Goal: Find specific fact

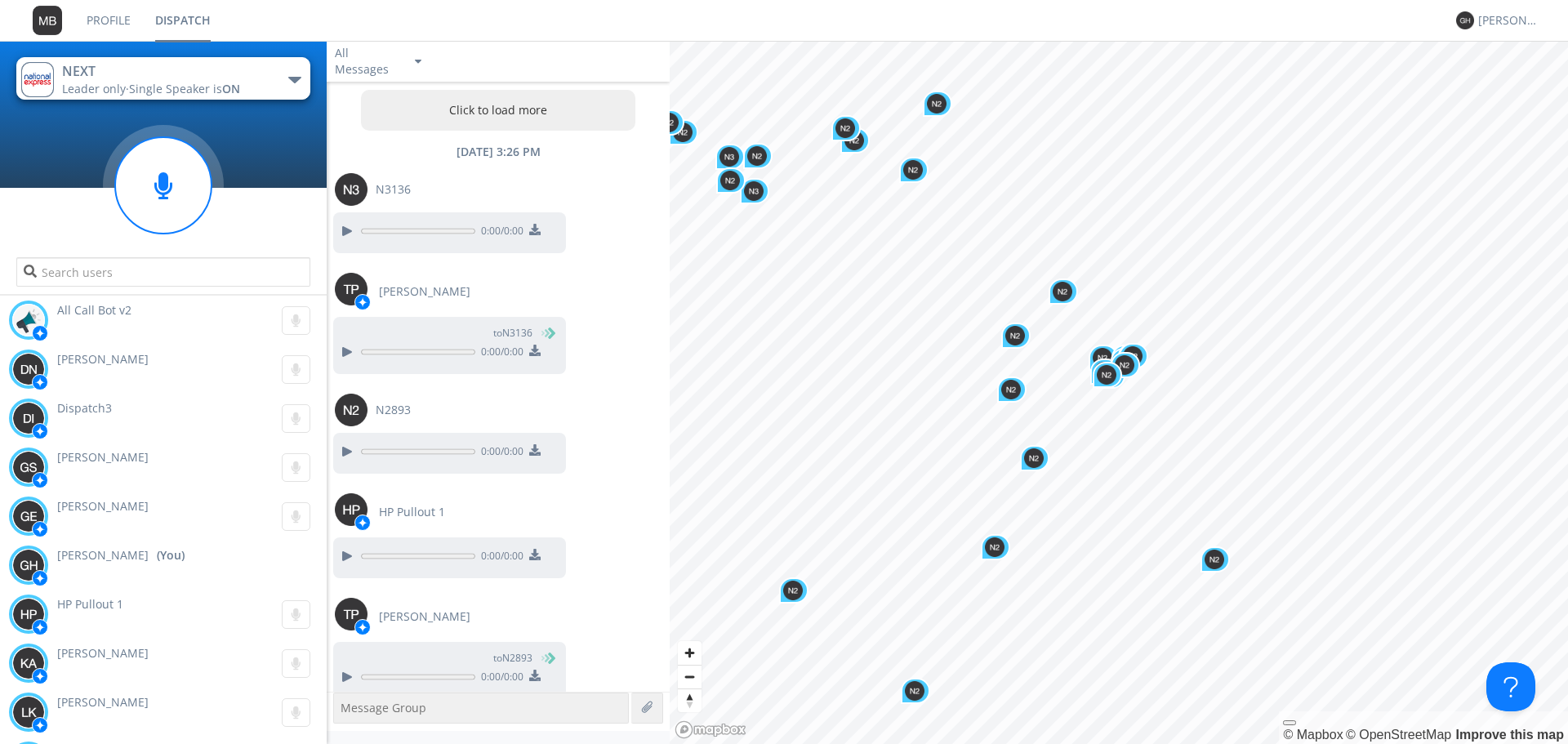
scroll to position [5660, 0]
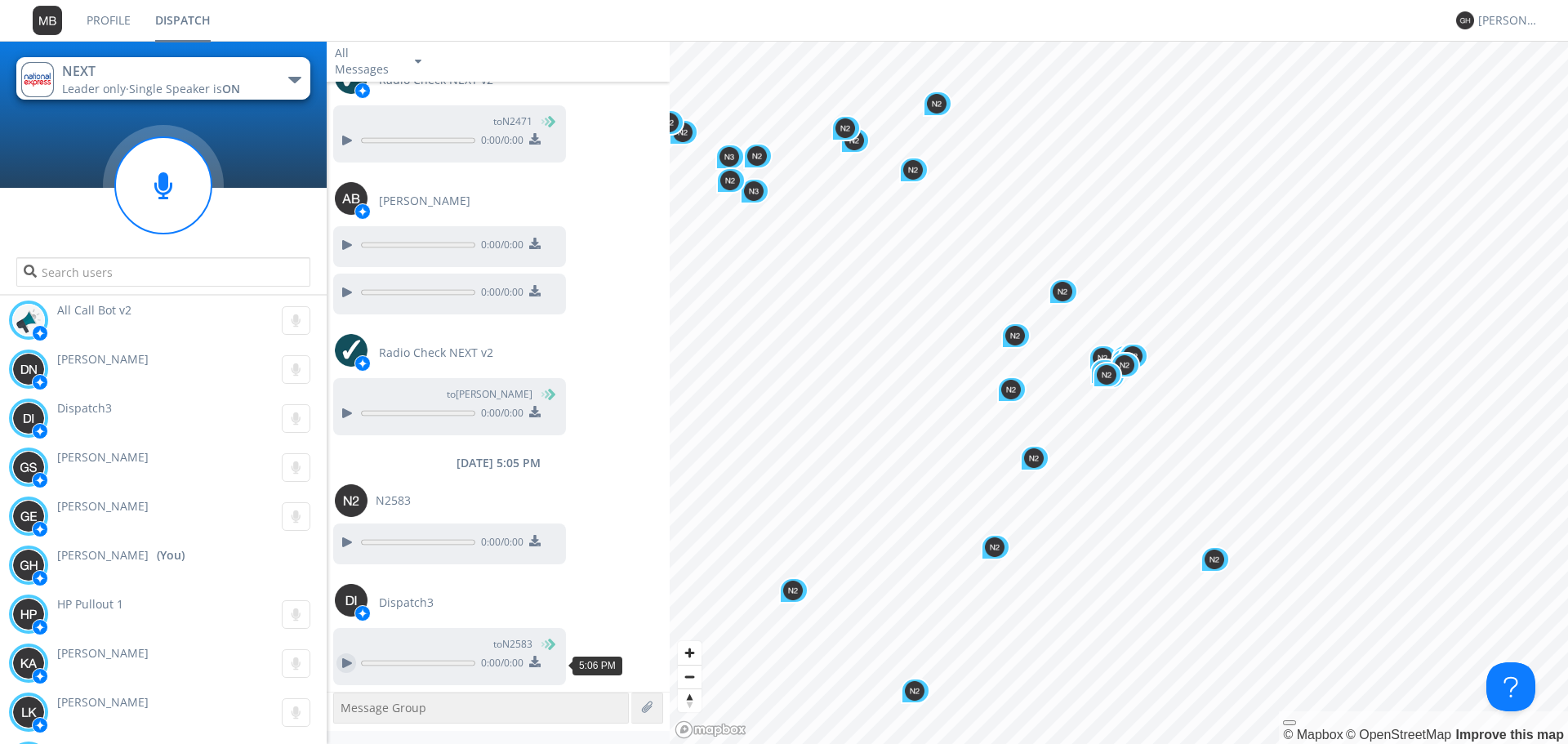
click at [338, 668] on div at bounding box center [346, 663] width 19 height 19
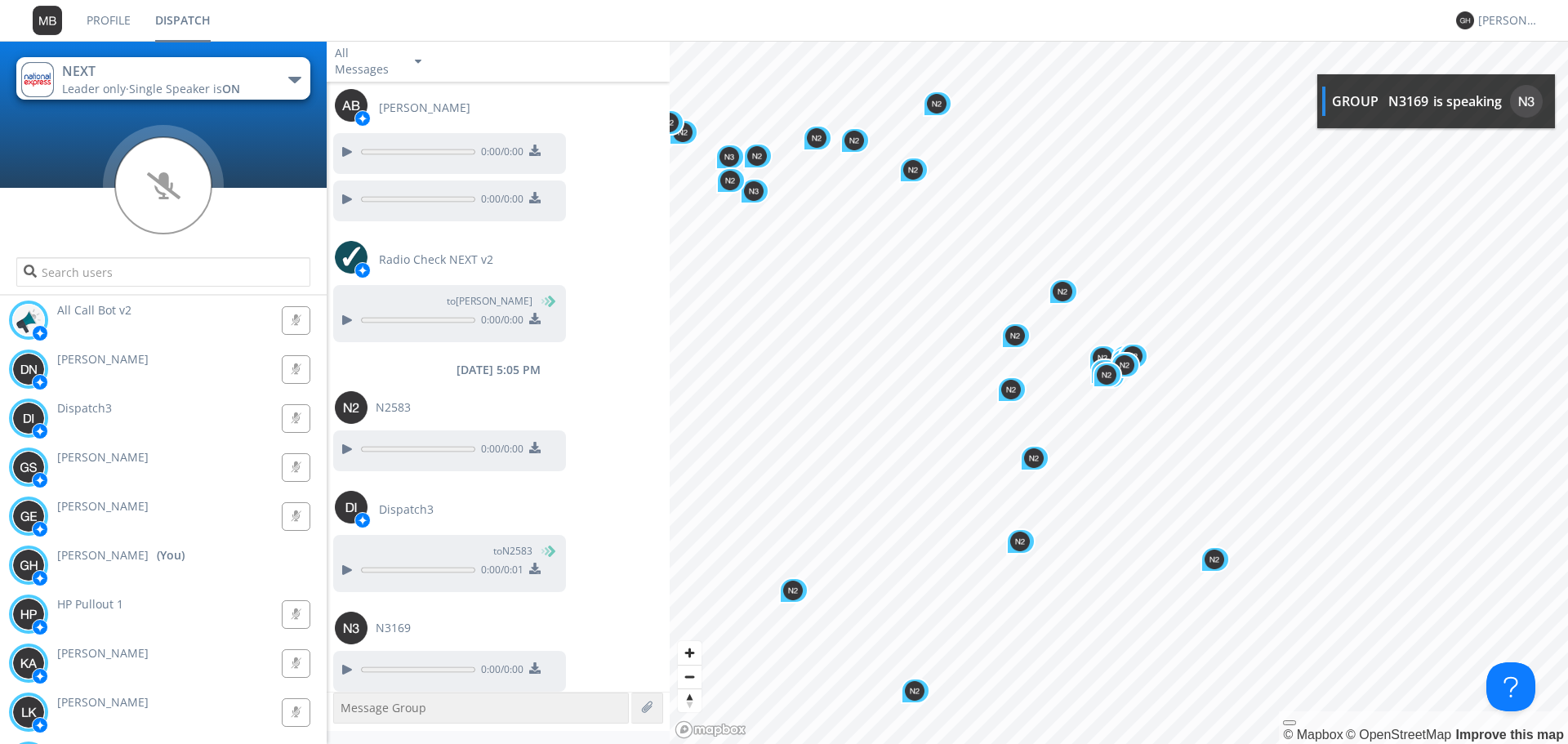
scroll to position [5759, 0]
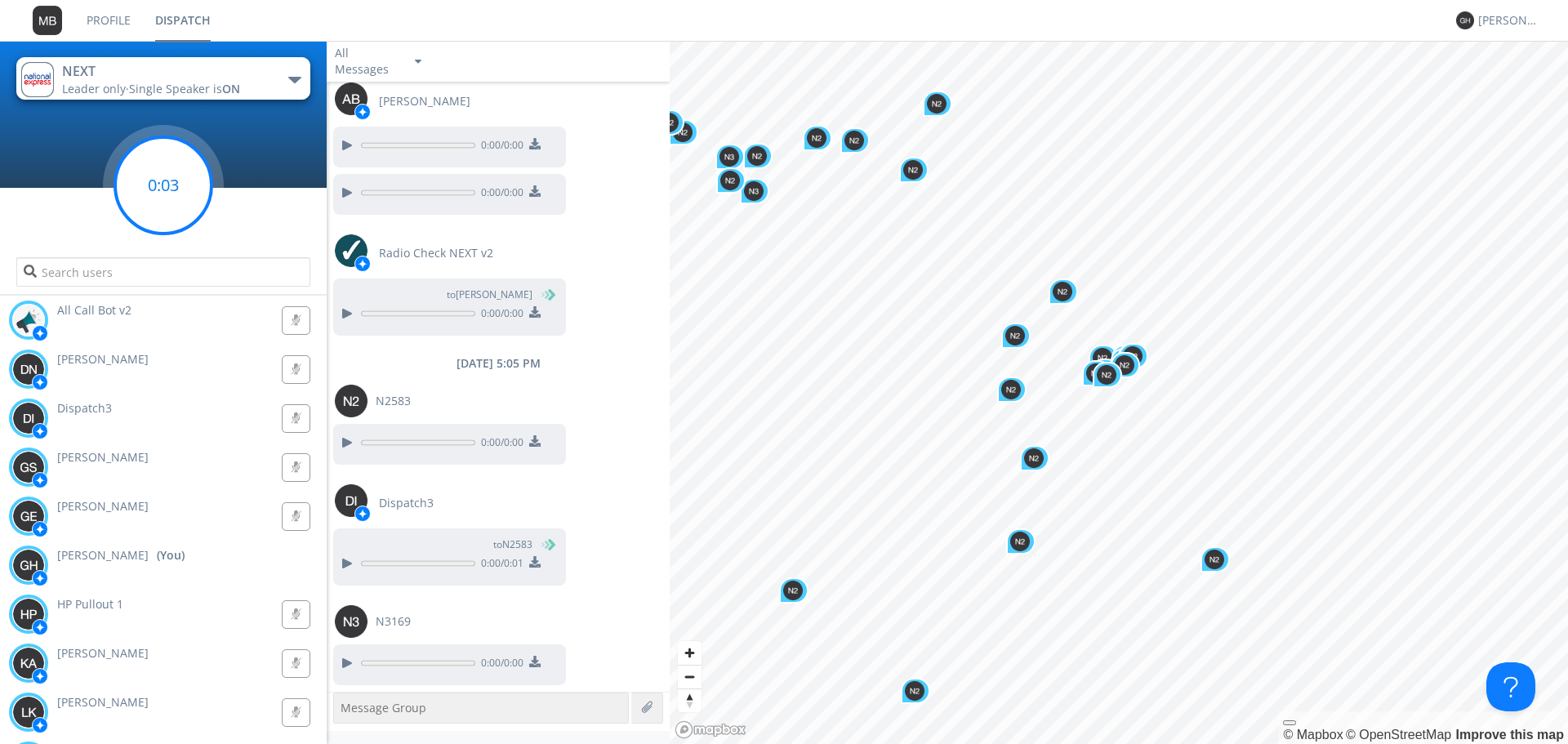
click at [173, 236] on circle at bounding box center [163, 185] width 121 height 121
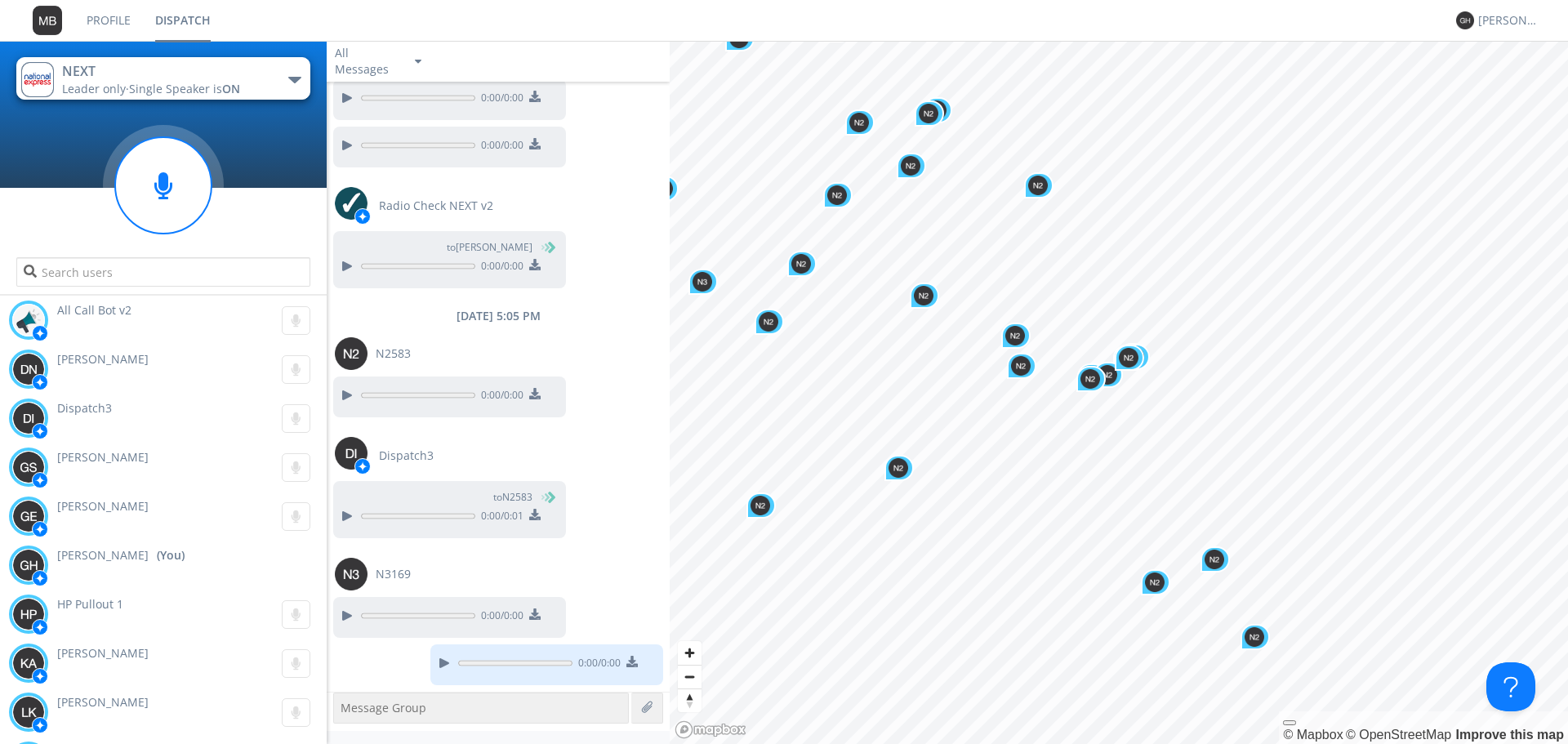
click at [209, 228] on icon at bounding box center [163, 186] width 121 height 123
click at [212, 273] on input "text" at bounding box center [163, 271] width 294 height 29
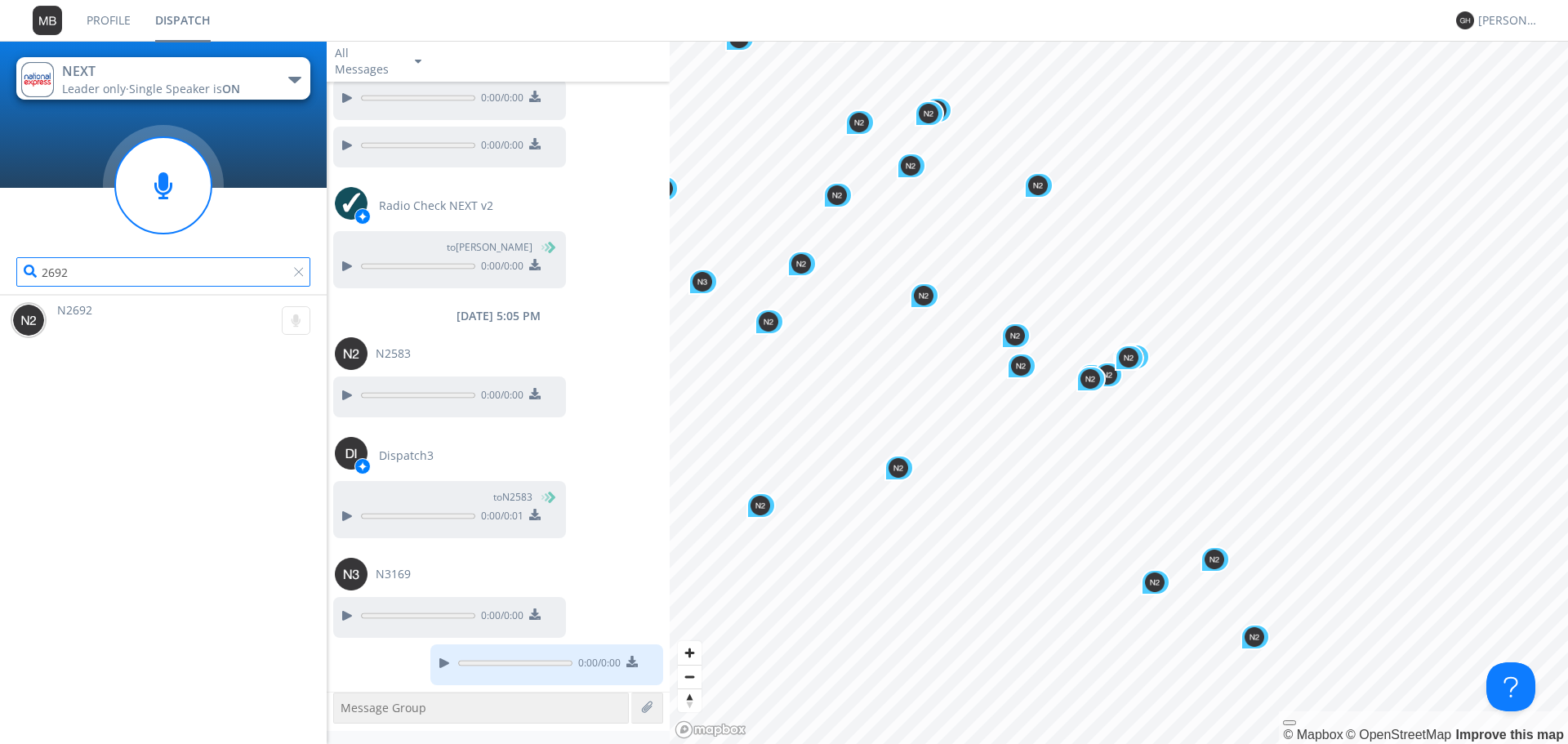
type input "2692"
click at [289, 325] on g at bounding box center [296, 320] width 28 height 28
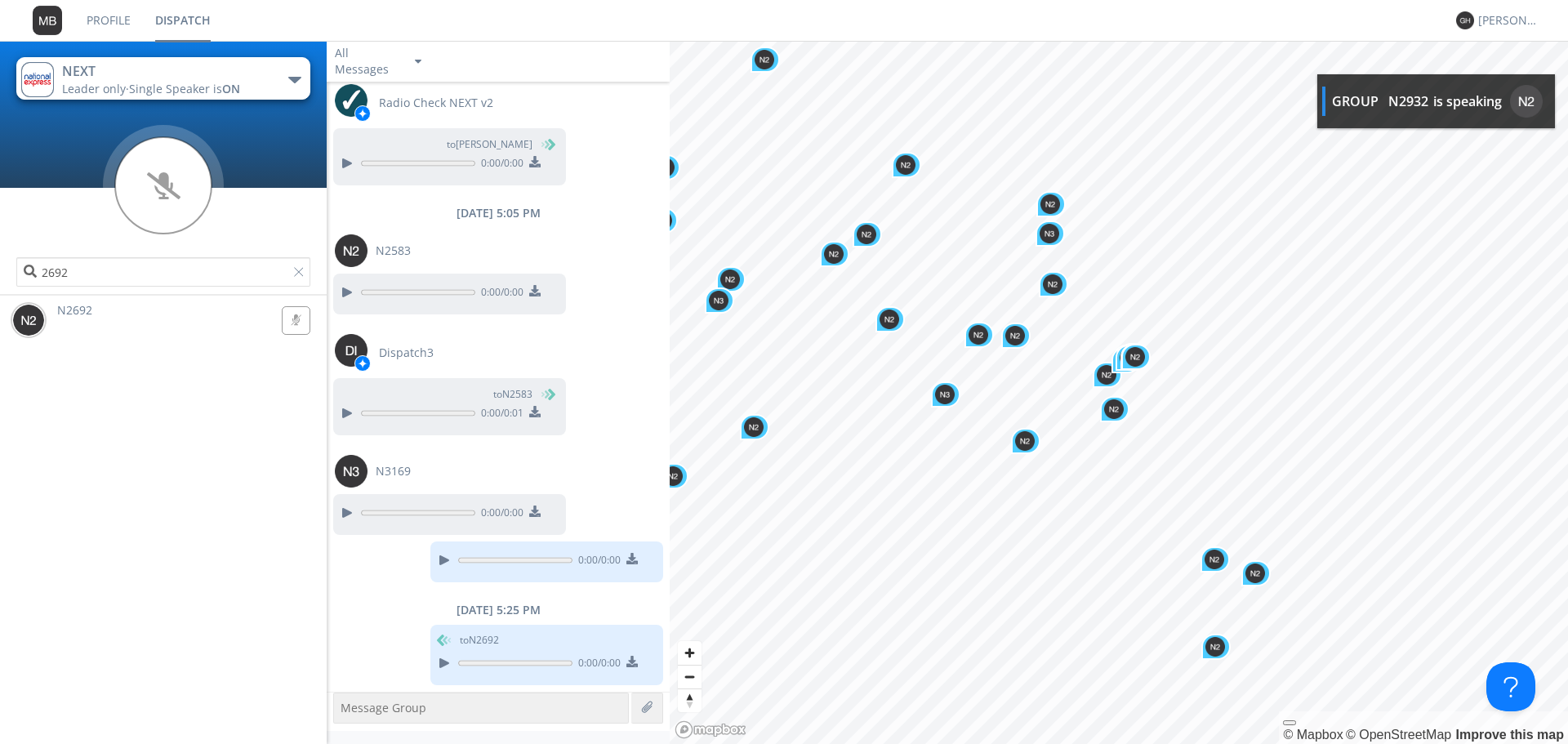
scroll to position [6039, 0]
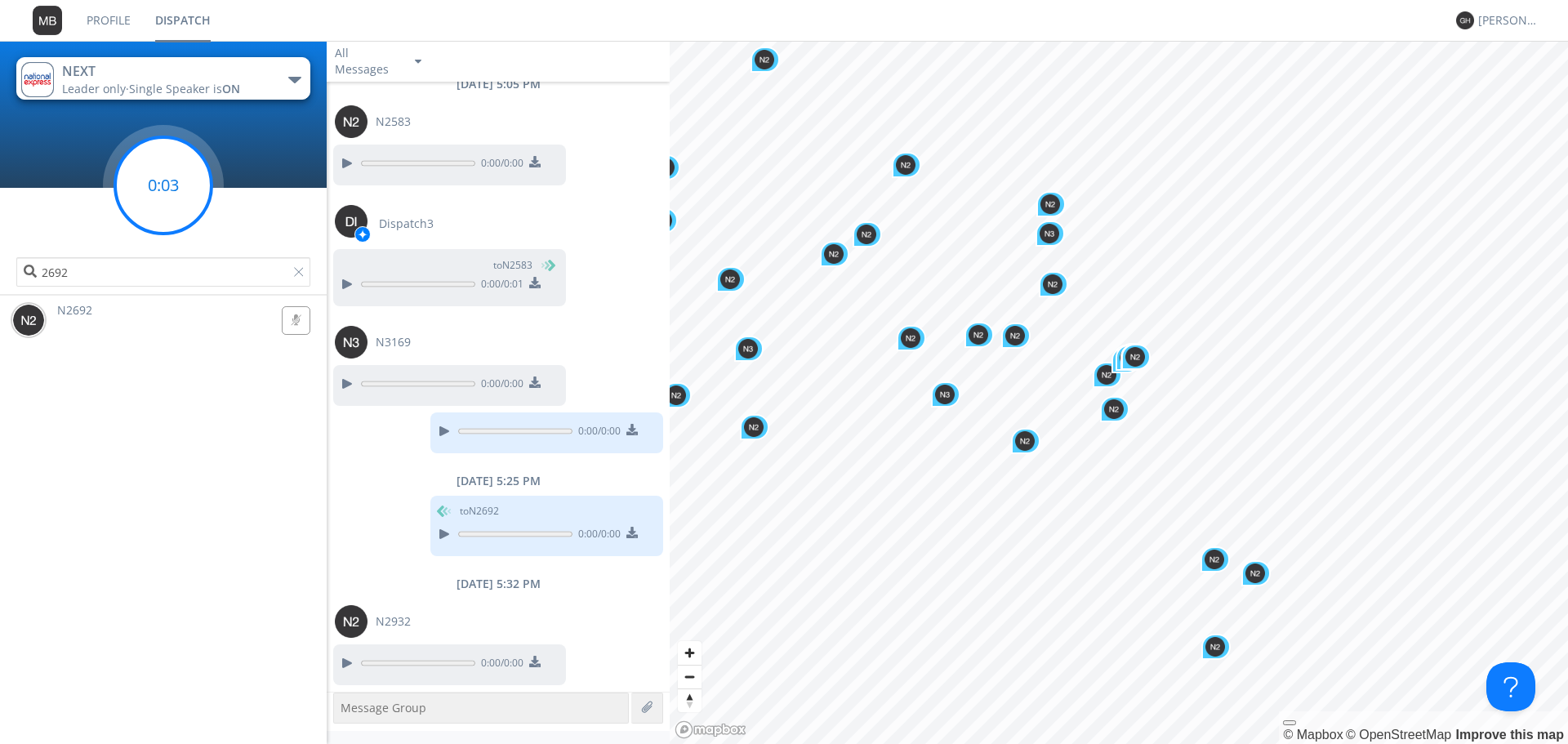
click at [195, 186] on circle at bounding box center [163, 185] width 96 height 96
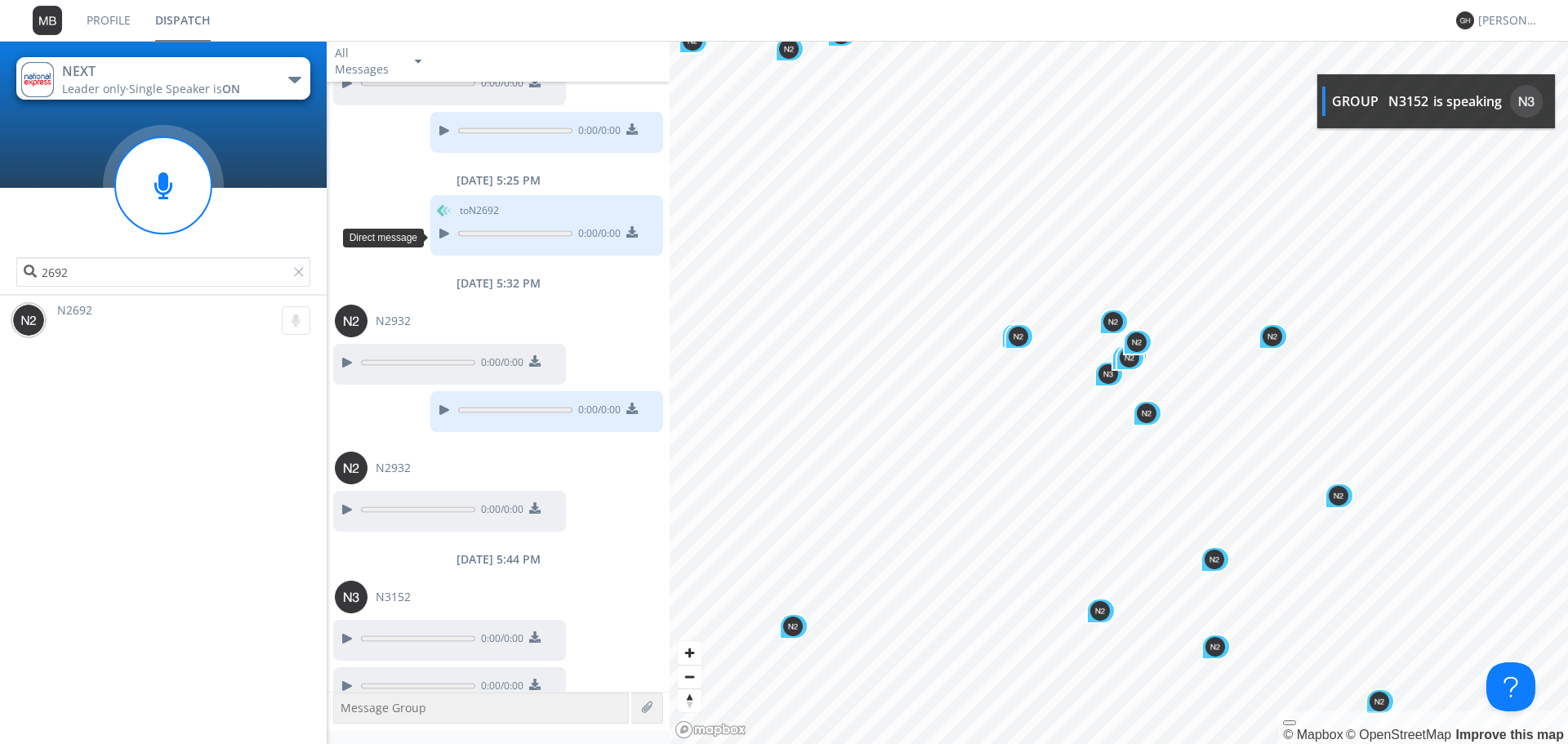
scroll to position [6361, 0]
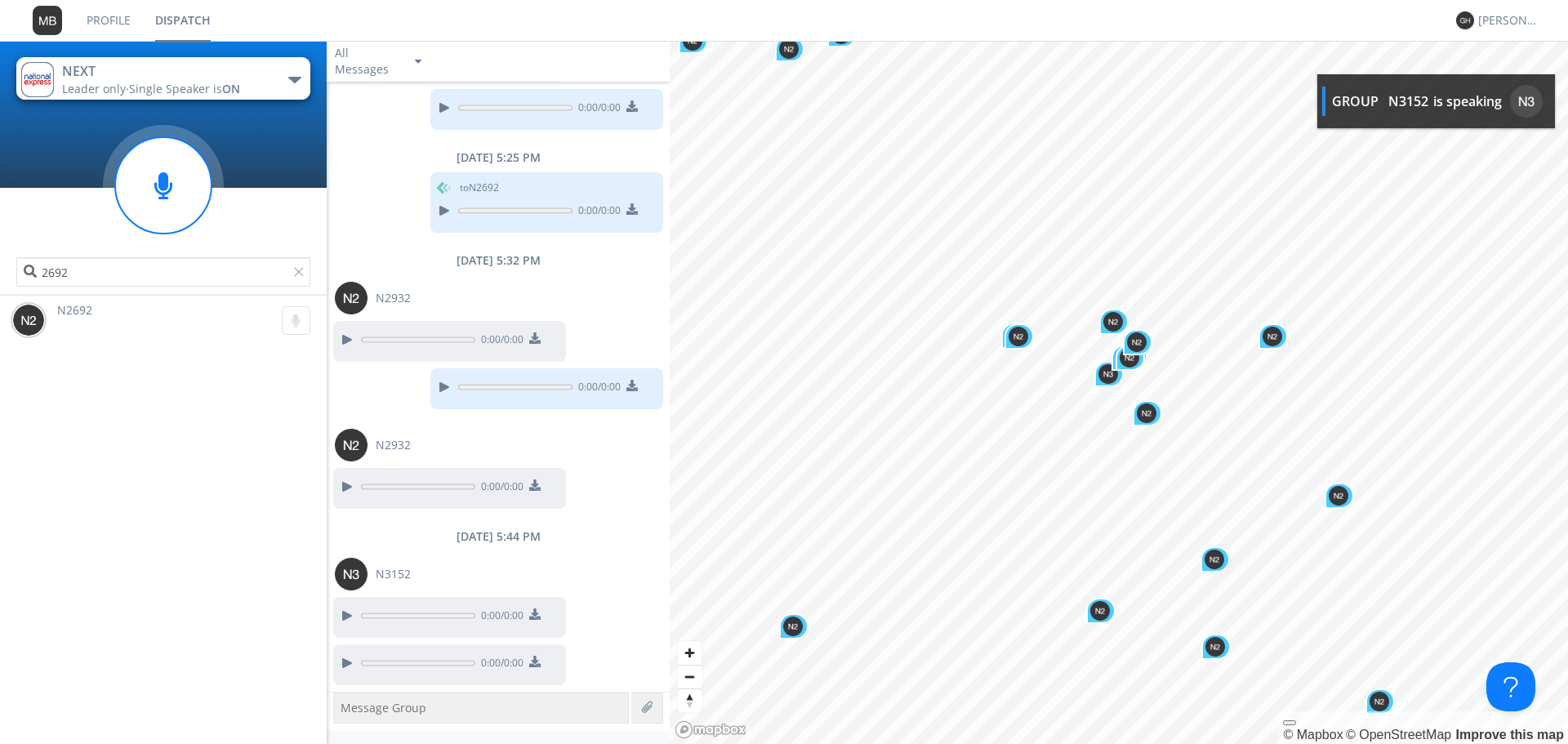
click at [342, 476] on div "0:00 / 0:00" at bounding box center [449, 488] width 232 height 41
click at [348, 490] on div at bounding box center [346, 487] width 19 height 19
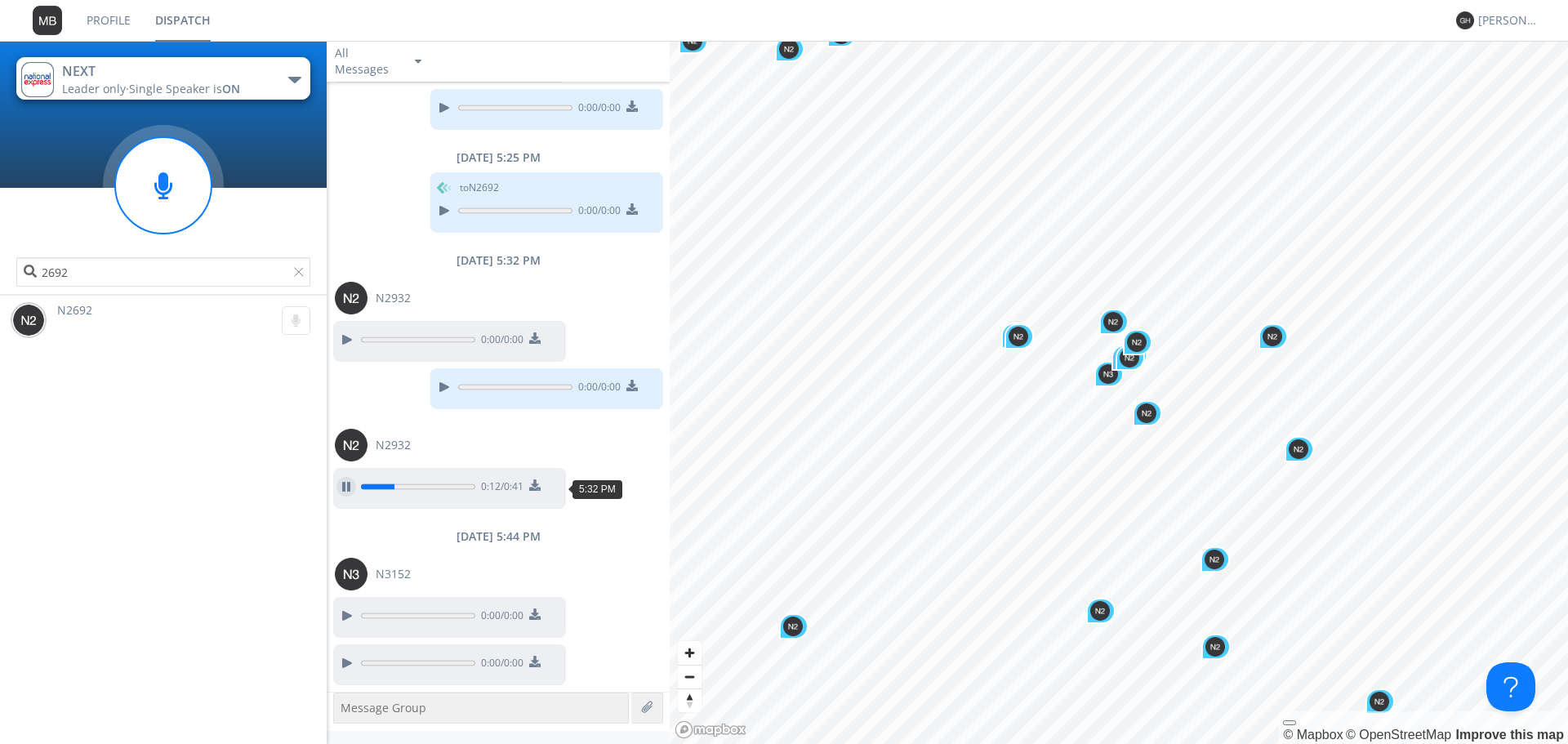
click at [349, 488] on div at bounding box center [346, 487] width 19 height 19
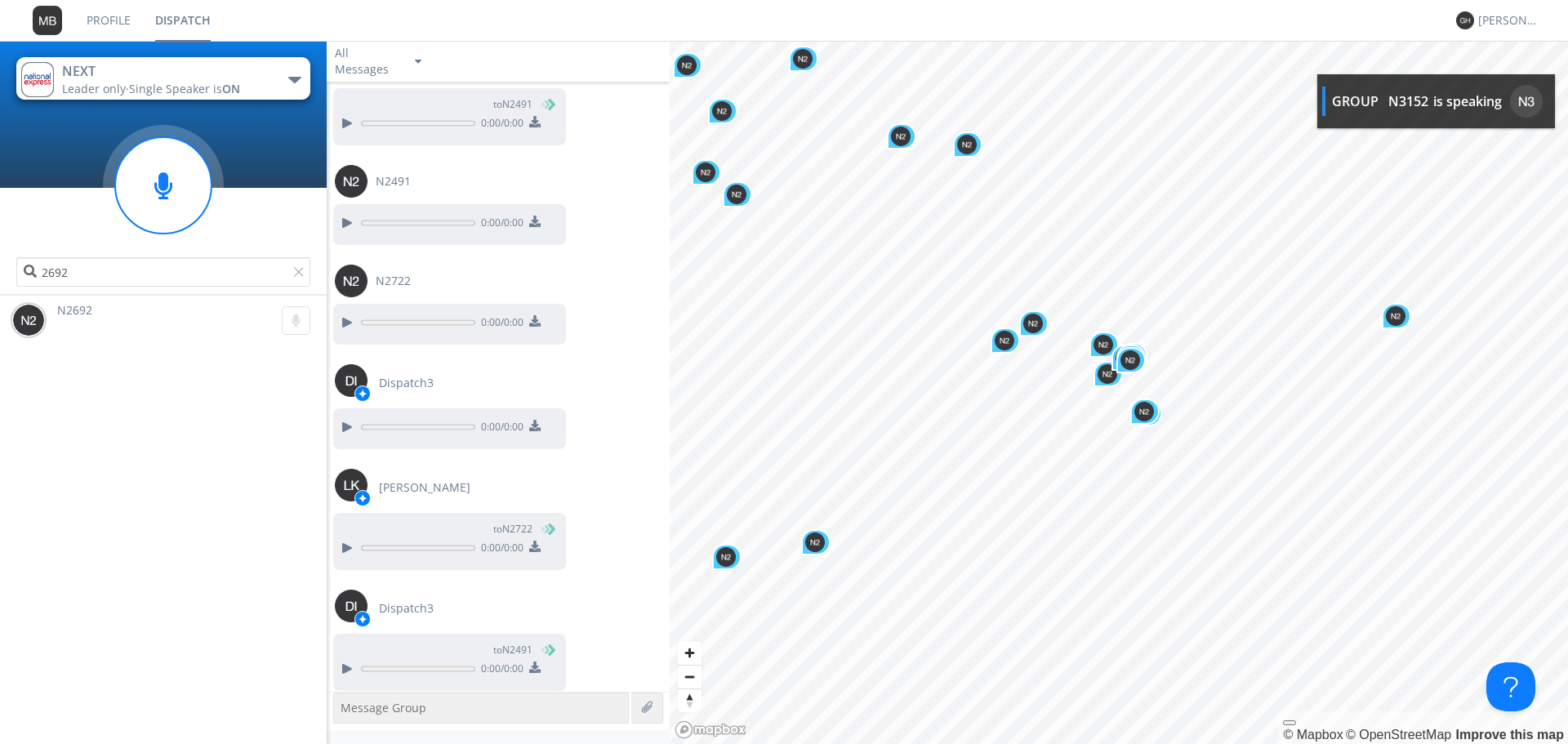
scroll to position [7576, 0]
